Goal: Complete application form: Complete application form

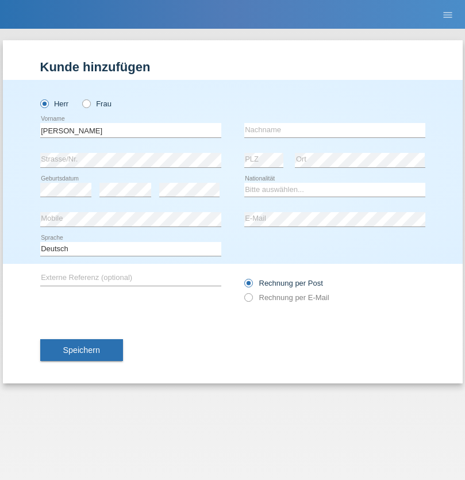
type input "[PERSON_NAME]"
click at [334, 130] on input "text" at bounding box center [334, 130] width 181 height 14
type input "[PERSON_NAME]"
select select "DE"
select select "C"
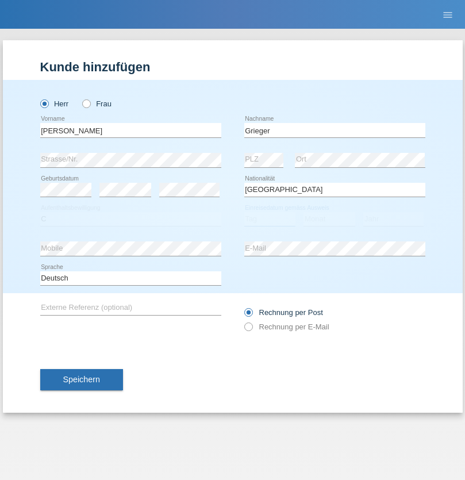
select select "01"
select select "03"
select select "2010"
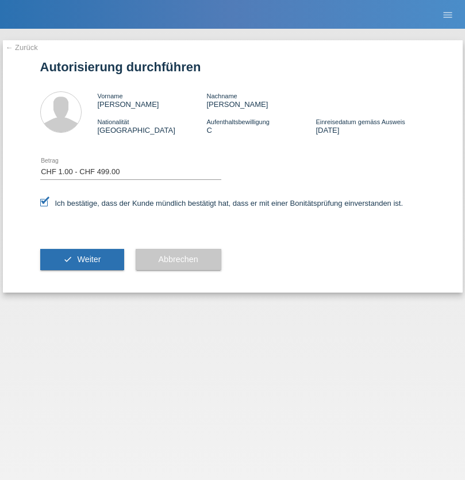
select select "1"
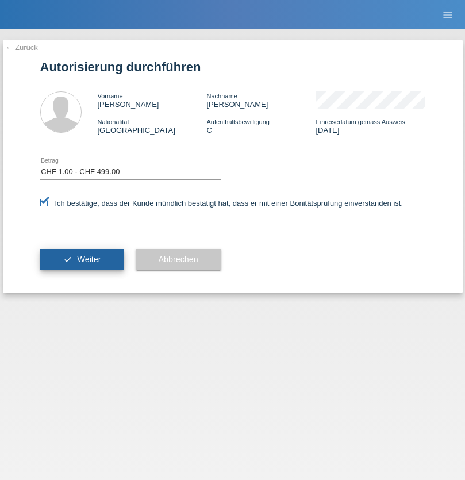
click at [82, 259] on span "Weiter" at bounding box center [89, 258] width 24 height 9
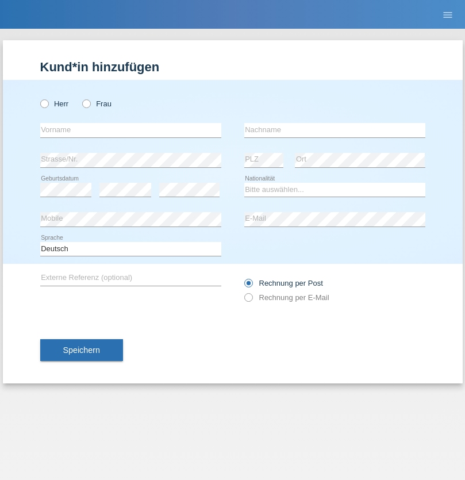
radio input "true"
click at [130, 130] on input "text" at bounding box center [130, 130] width 181 height 14
type input "Nadarajah"
click at [334, 130] on input "text" at bounding box center [334, 130] width 181 height 14
type input "Satkunarajah"
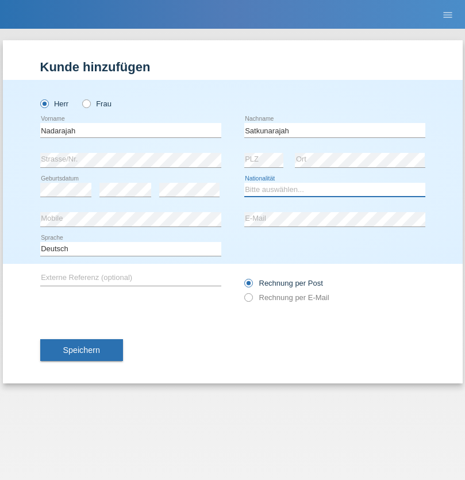
select select "LK"
select select "C"
select select "02"
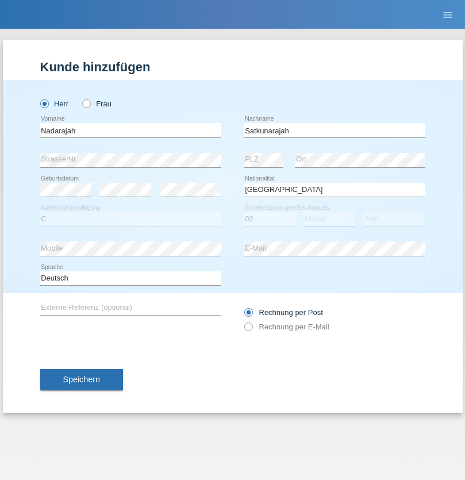
select select "09"
select select "1989"
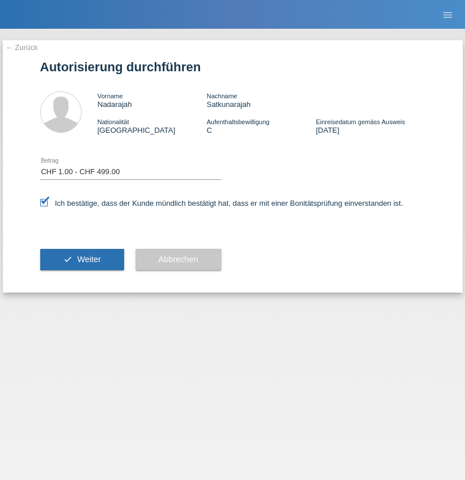
select select "1"
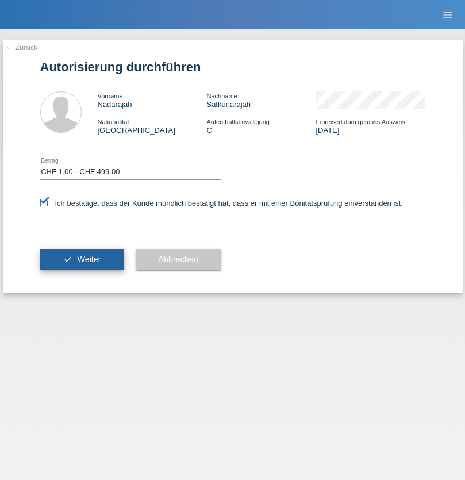
click at [82, 259] on span "Weiter" at bounding box center [89, 258] width 24 height 9
